Goal: Task Accomplishment & Management: Complete application form

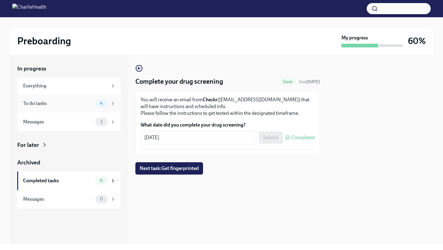
click at [52, 104] on div "To do tasks" at bounding box center [58, 103] width 70 height 7
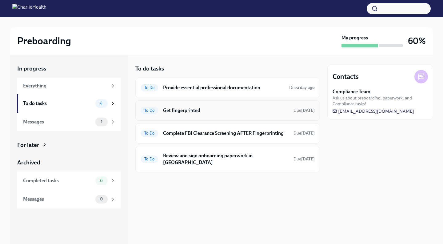
click at [196, 112] on h6 "Get fingerprinted" at bounding box center [226, 110] width 126 height 7
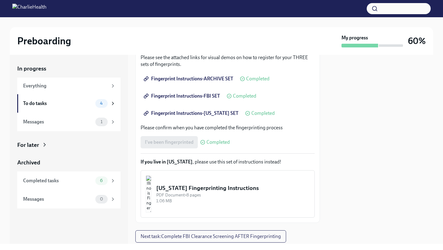
scroll to position [130, 0]
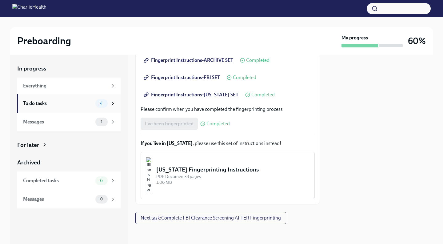
click at [66, 106] on div "To do tasks" at bounding box center [58, 103] width 70 height 7
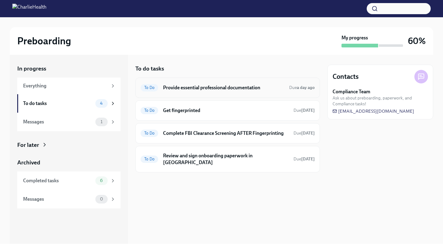
click at [211, 89] on h6 "Provide essential professional documentation" at bounding box center [223, 87] width 121 height 7
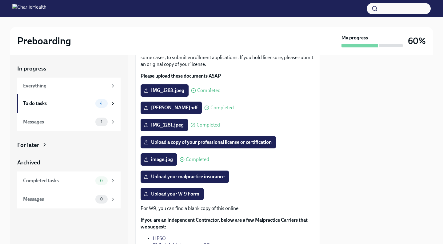
scroll to position [50, 0]
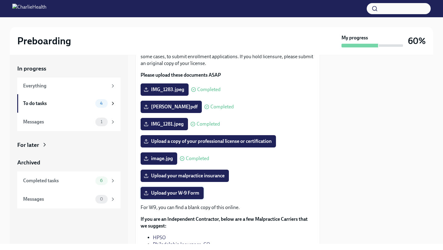
click at [186, 196] on span "Upload your W-9 Form" at bounding box center [172, 193] width 54 height 6
click at [0, 0] on input "Upload your W-9 Form" at bounding box center [0, 0] width 0 height 0
click at [175, 195] on span "Upload your W-9 Form" at bounding box center [172, 193] width 54 height 6
click at [0, 0] on input "Upload your W-9 Form" at bounding box center [0, 0] width 0 height 0
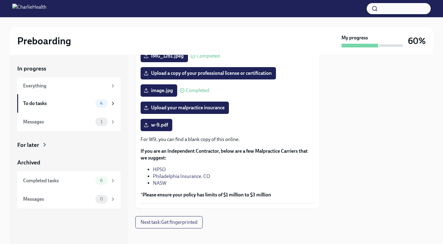
scroll to position [119, 0]
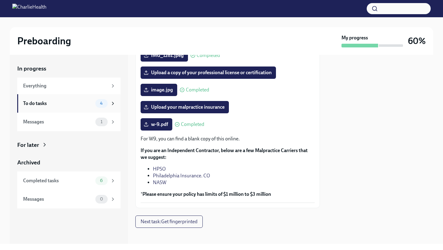
click at [63, 102] on div "To do tasks" at bounding box center [58, 103] width 70 height 7
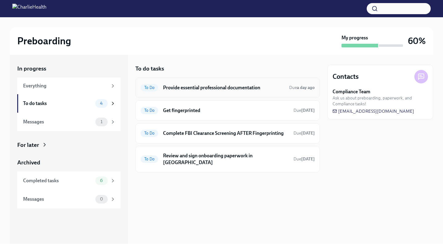
click at [204, 85] on h6 "Provide essential professional documentation" at bounding box center [223, 87] width 121 height 7
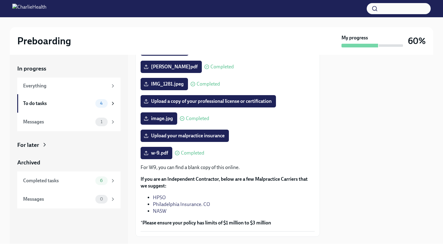
scroll to position [92, 0]
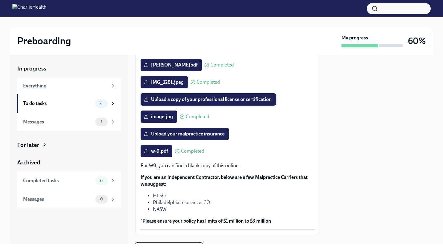
click at [238, 101] on span "Upload a copy of your professional license or certification" at bounding box center [208, 99] width 127 height 6
click at [0, 0] on input "Upload a copy of your professional license or certification" at bounding box center [0, 0] width 0 height 0
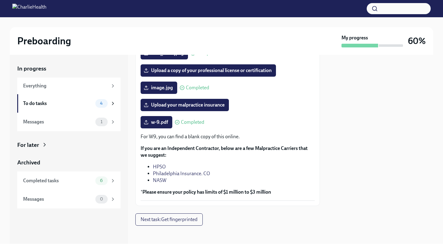
scroll to position [122, 0]
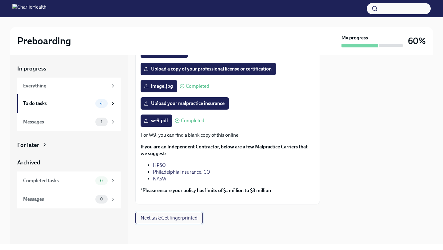
click at [184, 219] on span "Next task : Get fingerprinted" at bounding box center [169, 218] width 57 height 6
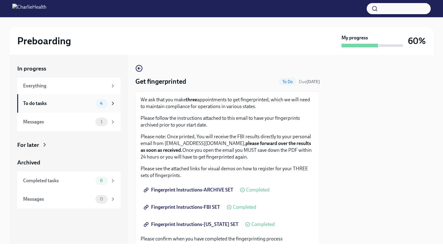
click at [67, 105] on div "To do tasks" at bounding box center [58, 103] width 70 height 7
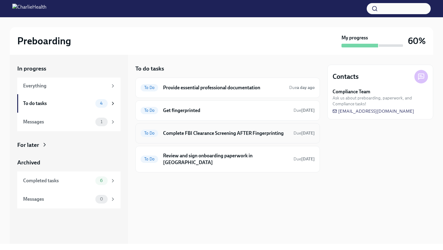
click at [212, 134] on h6 "Complete FBI Clearance Screening AFTER Fingerprinting" at bounding box center [226, 133] width 126 height 7
click at [216, 90] on h6 "Provide essential professional documentation" at bounding box center [223, 87] width 121 height 7
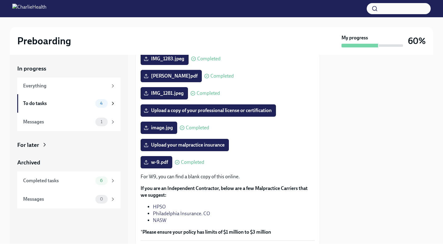
scroll to position [81, 0]
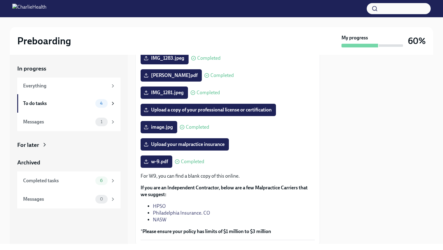
click at [170, 214] on link "Philadelphia Insurance. CO" at bounding box center [181, 213] width 57 height 6
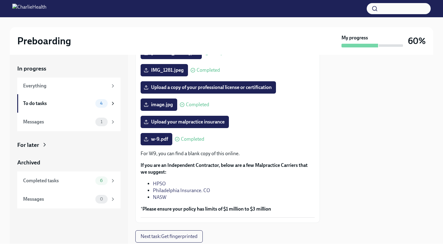
scroll to position [111, 0]
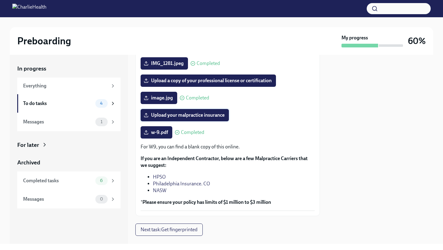
click at [200, 114] on span "Upload your malpractice insurance" at bounding box center [185, 115] width 80 height 6
click at [0, 0] on input "Upload your malpractice insurance" at bounding box center [0, 0] width 0 height 0
click at [222, 82] on span "Upload a copy of your professional license or certification" at bounding box center [208, 81] width 127 height 6
click at [0, 0] on input "Upload a copy of your professional license or certification" at bounding box center [0, 0] width 0 height 0
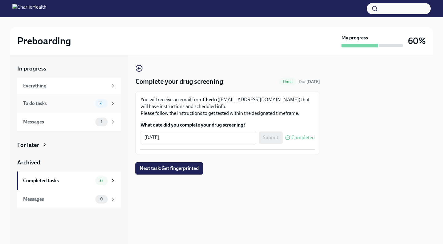
click at [69, 106] on div "To do tasks" at bounding box center [58, 103] width 70 height 7
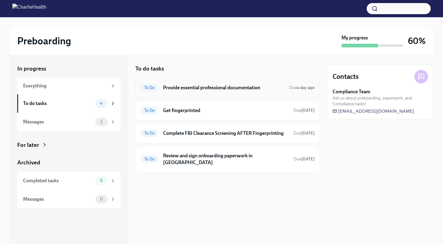
click at [186, 89] on h6 "Provide essential professional documentation" at bounding box center [223, 87] width 121 height 7
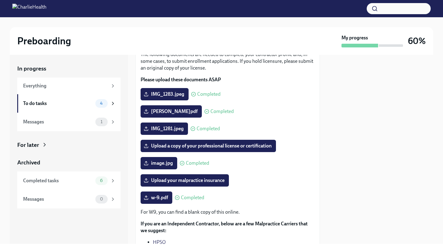
scroll to position [91, 0]
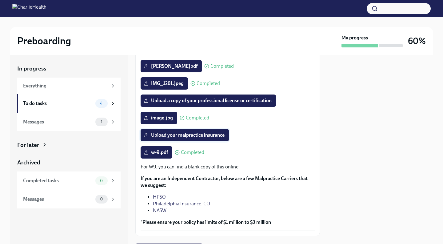
click at [203, 135] on span "Upload your malpractice insurance" at bounding box center [185, 135] width 80 height 6
click at [0, 0] on input "Upload your malpractice insurance" at bounding box center [0, 0] width 0 height 0
click at [191, 135] on span "Upload your malpractice insurance" at bounding box center [185, 135] width 80 height 6
click at [0, 0] on input "Upload your malpractice insurance" at bounding box center [0, 0] width 0 height 0
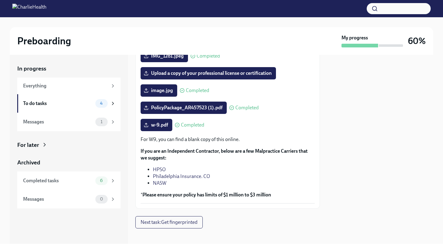
scroll to position [119, 0]
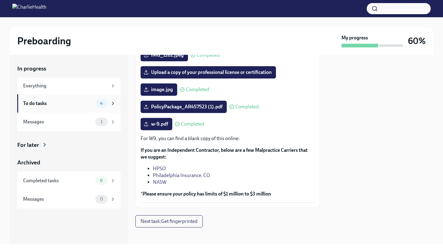
click at [71, 107] on div "To do tasks 4" at bounding box center [69, 103] width 93 height 9
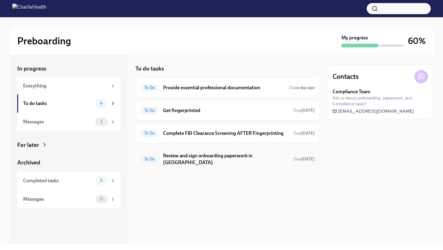
click at [214, 156] on h6 "Review and sign onboarding paperwork in [GEOGRAPHIC_DATA]" at bounding box center [226, 159] width 126 height 14
